Goal: Task Accomplishment & Management: Manage account settings

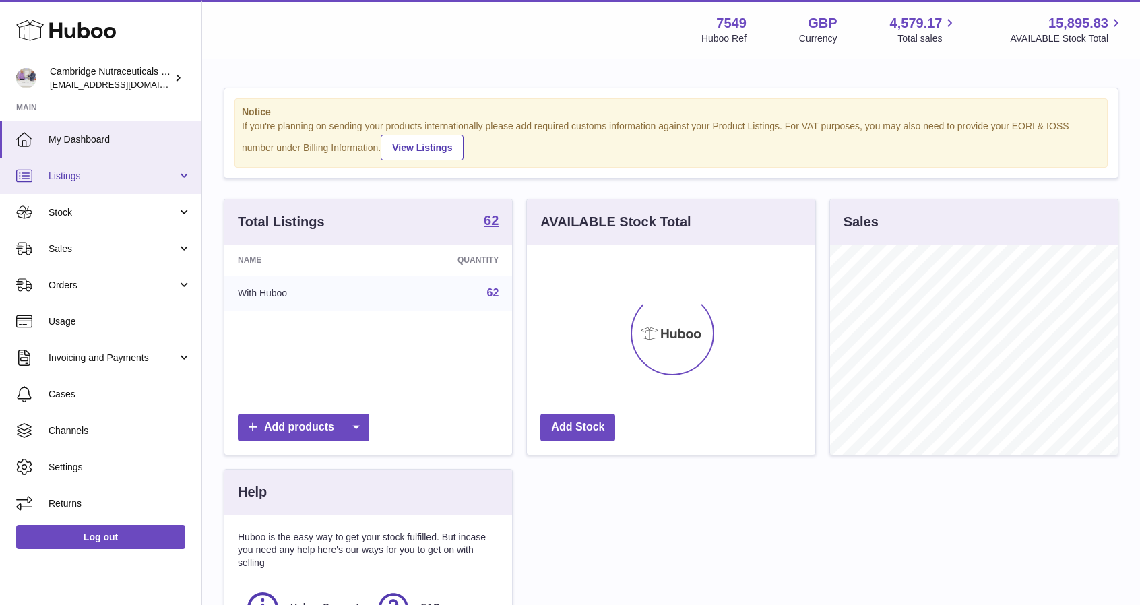
scroll to position [210, 288]
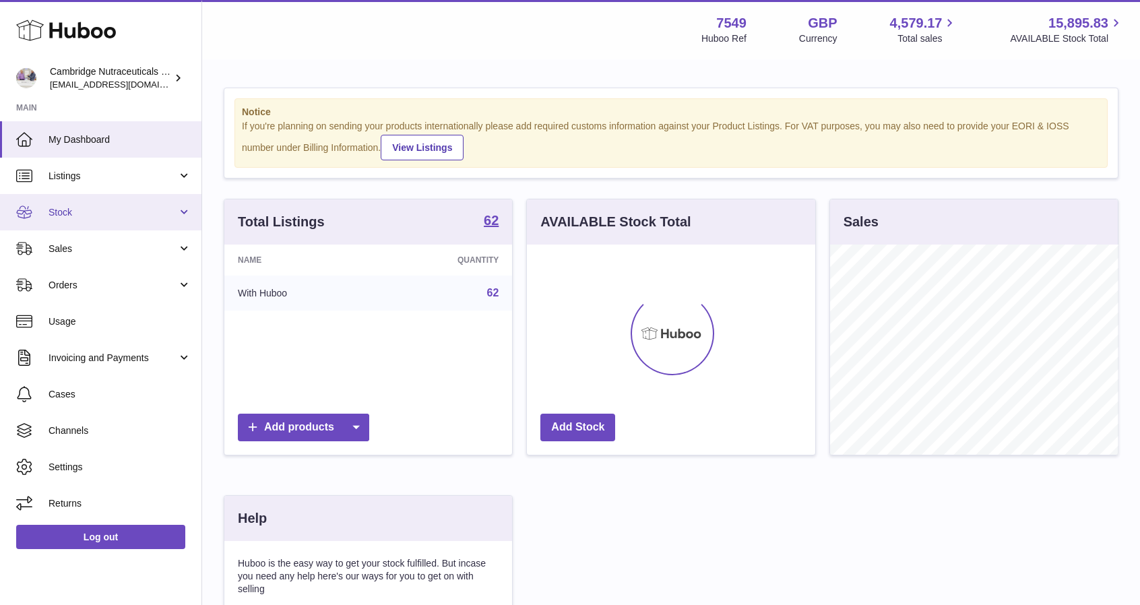
click at [79, 220] on link "Stock" at bounding box center [100, 212] width 201 height 36
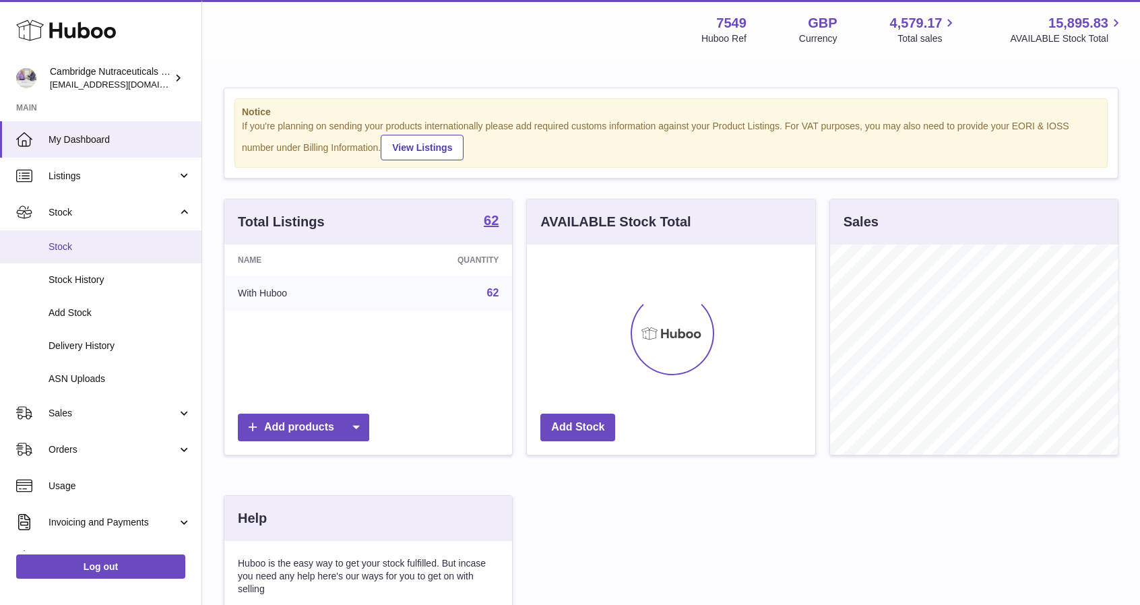
click at [82, 242] on span "Stock" at bounding box center [119, 246] width 143 height 13
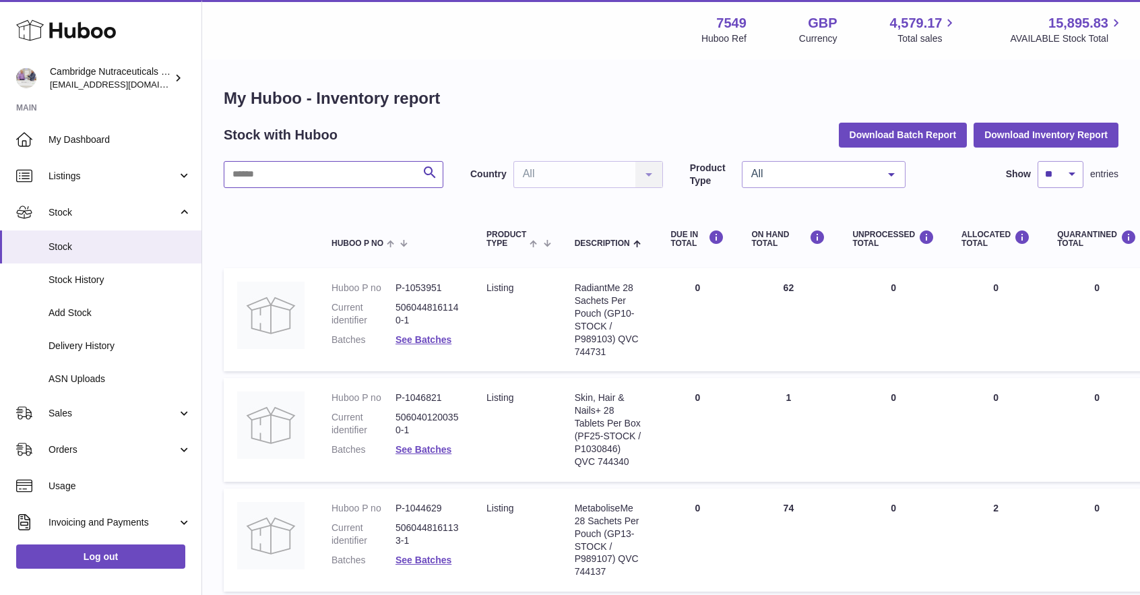
click at [356, 163] on input "text" at bounding box center [334, 174] width 220 height 27
type input "****"
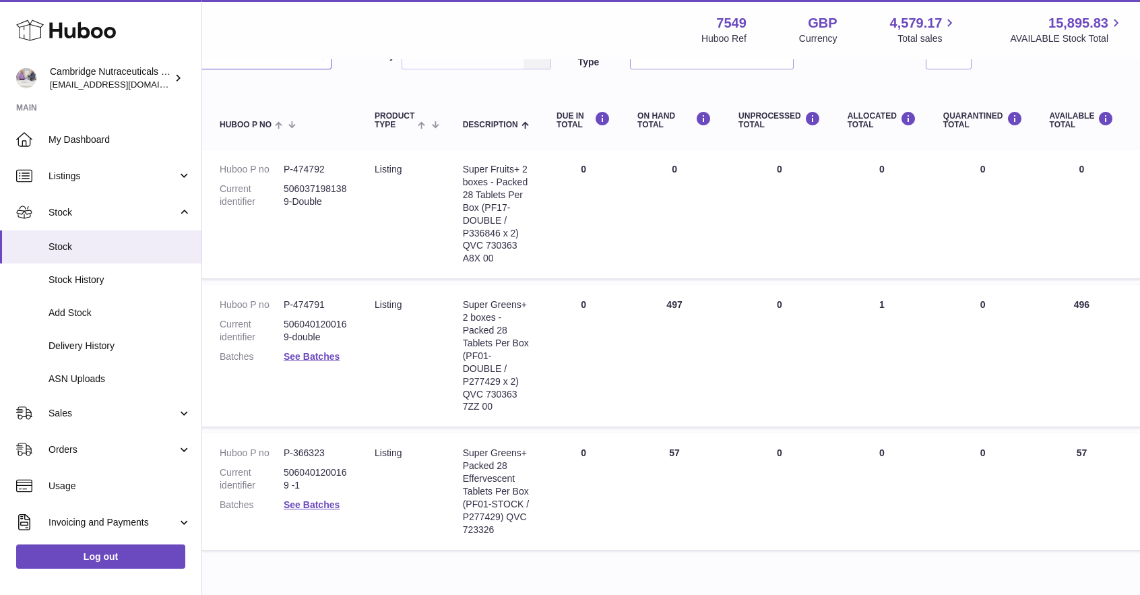
scroll to position [119, 0]
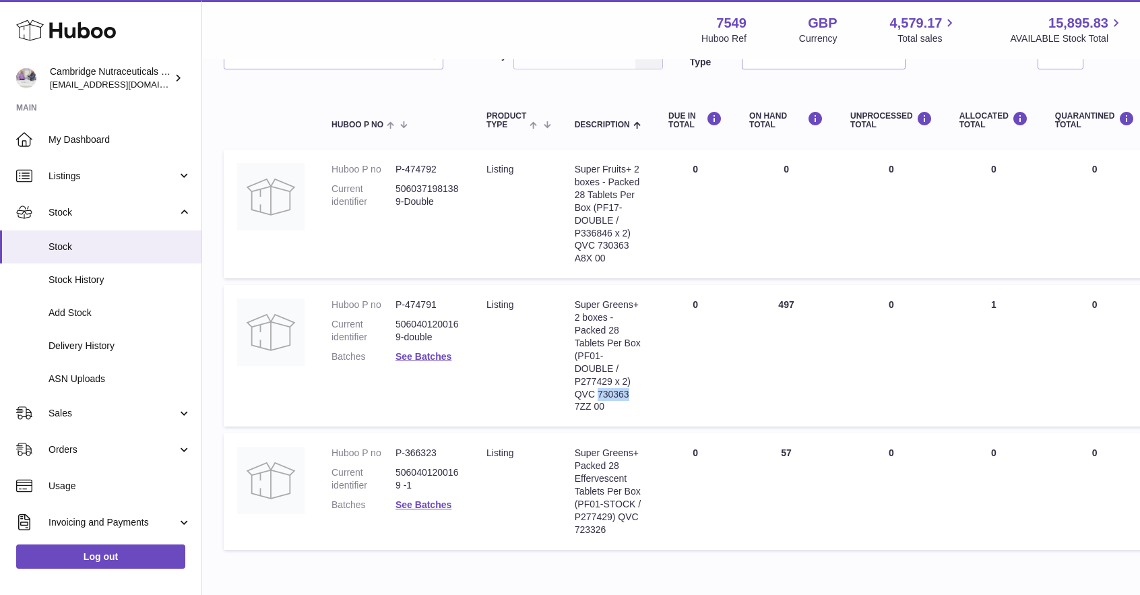
drag, startPoint x: 632, startPoint y: 395, endPoint x: 597, endPoint y: 397, distance: 35.0
click at [597, 397] on div "Super Greens+ 2 boxes - Packed 28 Tablets Per Box (PF01-DOUBLE / P277429 x 2) Q…" at bounding box center [607, 355] width 67 height 114
